Goal: Task Accomplishment & Management: Complete application form

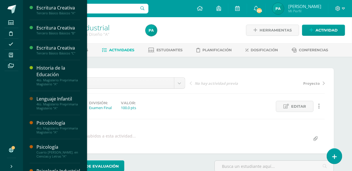
click at [67, 99] on div "Lenguaje Infantil" at bounding box center [58, 99] width 44 height 7
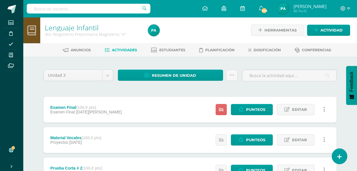
click at [140, 161] on div "Prueba Corta # 2 (100.0 pts) Pruebas Cortas 18 de Julio Estatus de Actividad: 0…" at bounding box center [189, 171] width 293 height 26
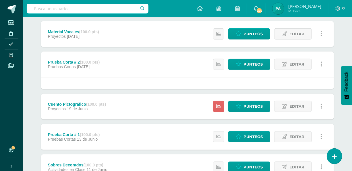
scroll to position [110, 0]
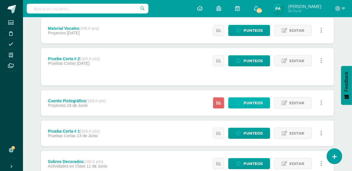
click at [258, 101] on span "Punteos" at bounding box center [253, 103] width 19 height 11
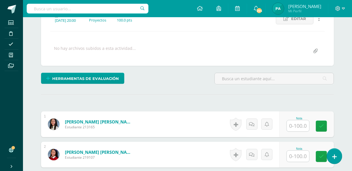
scroll to position [88, 0]
click at [305, 126] on input "text" at bounding box center [298, 125] width 22 height 11
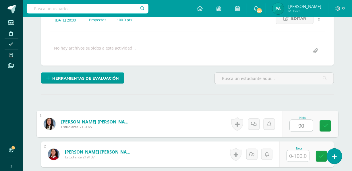
type input "90"
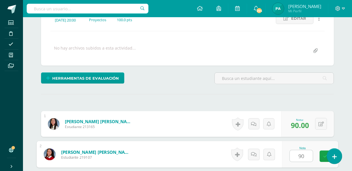
type input "90"
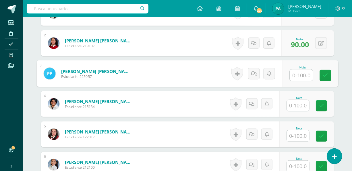
scroll to position [202, 0]
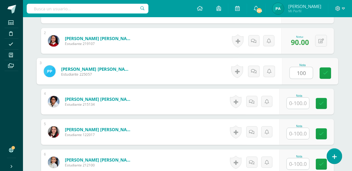
type input "100"
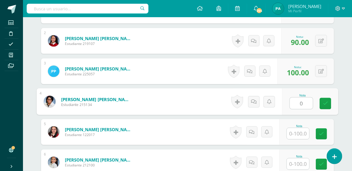
type input "0"
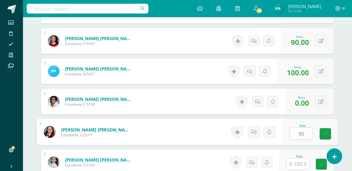
type input "90"
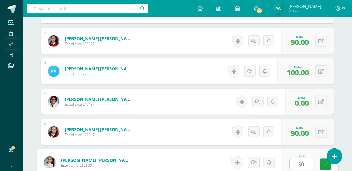
type input "90"
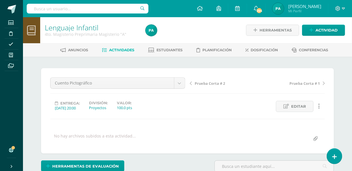
scroll to position [0, 0]
click at [119, 51] on span "Actividades" at bounding box center [121, 50] width 25 height 4
